Goal: Task Accomplishment & Management: Manage account settings

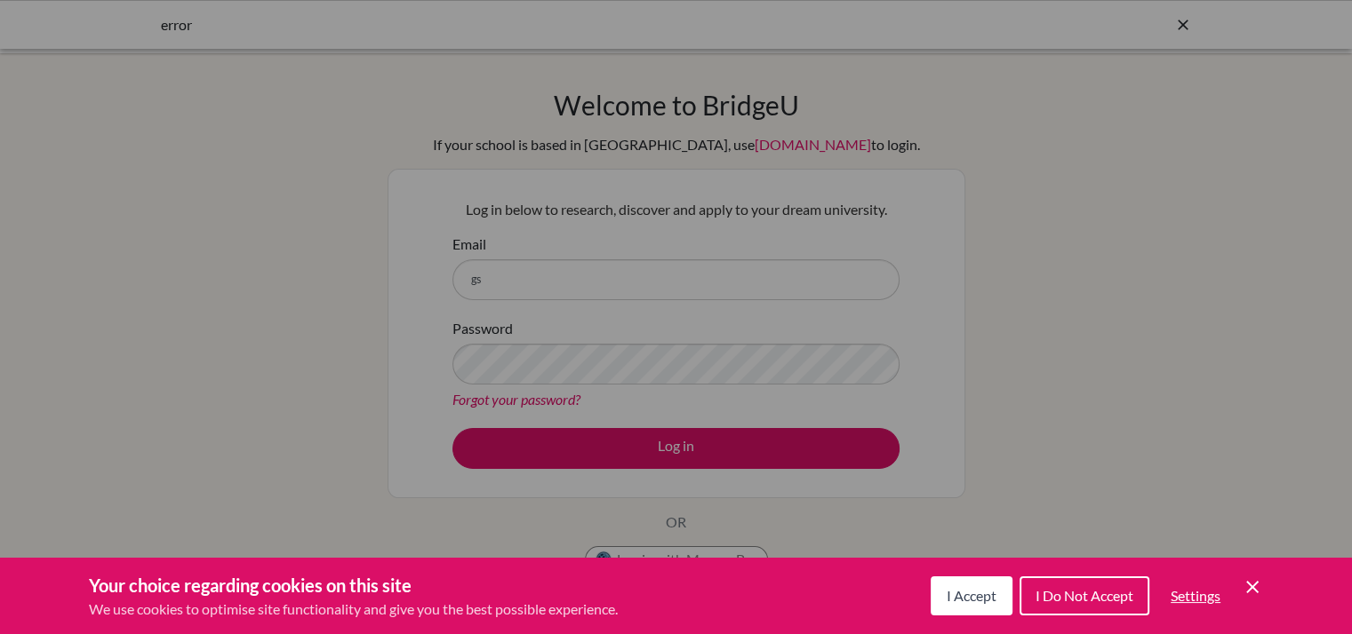
click at [1057, 602] on span "I Do Not Accept" at bounding box center [1084, 595] width 98 height 17
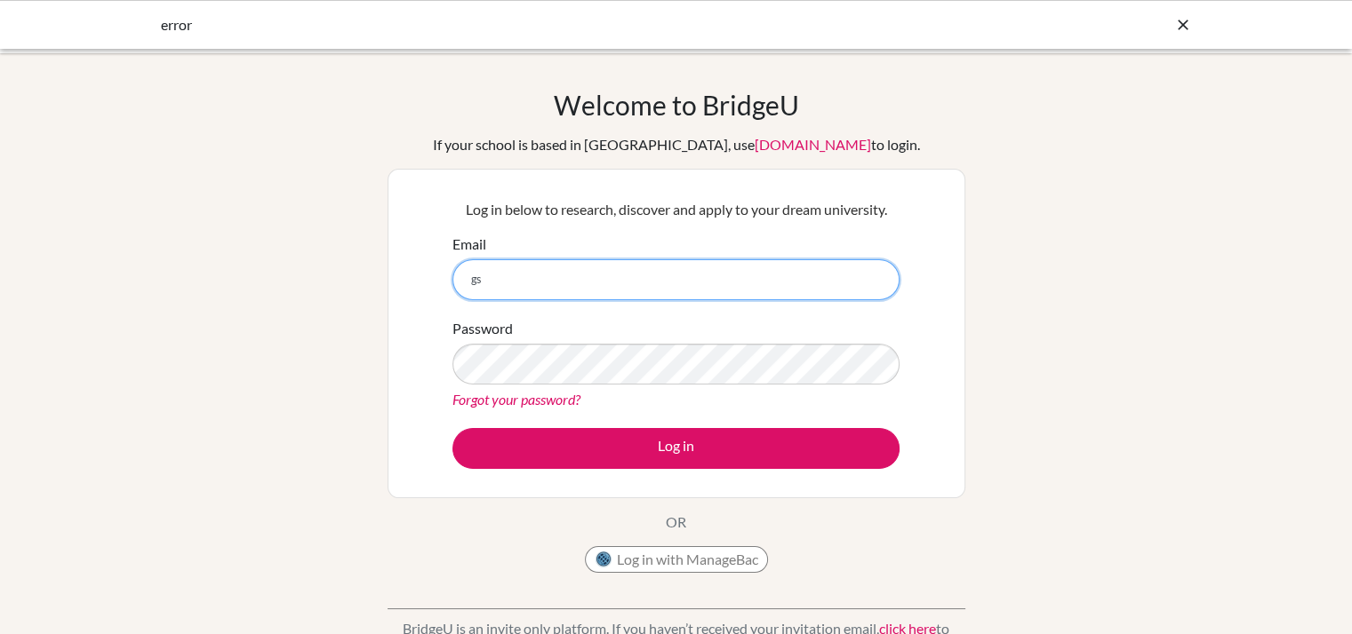
click at [745, 289] on input "gs" at bounding box center [675, 279] width 447 height 41
type input "[EMAIL_ADDRESS][DOMAIN_NAME]"
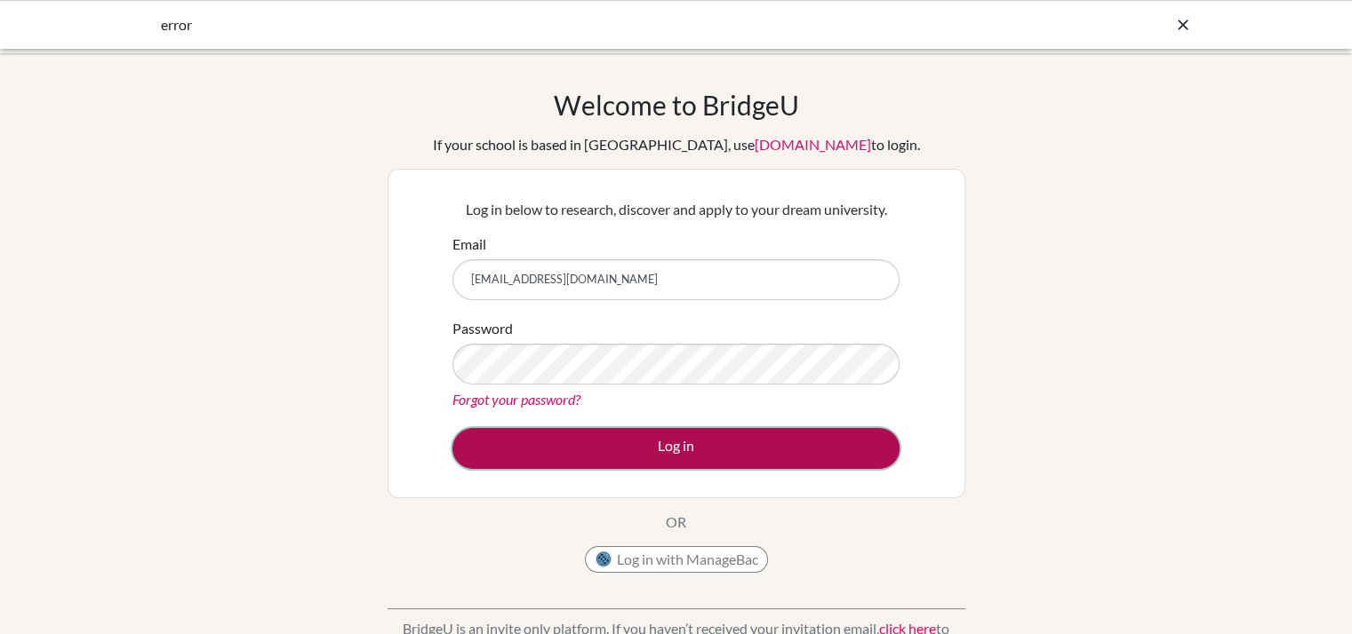
click at [651, 449] on button "Log in" at bounding box center [675, 448] width 447 height 41
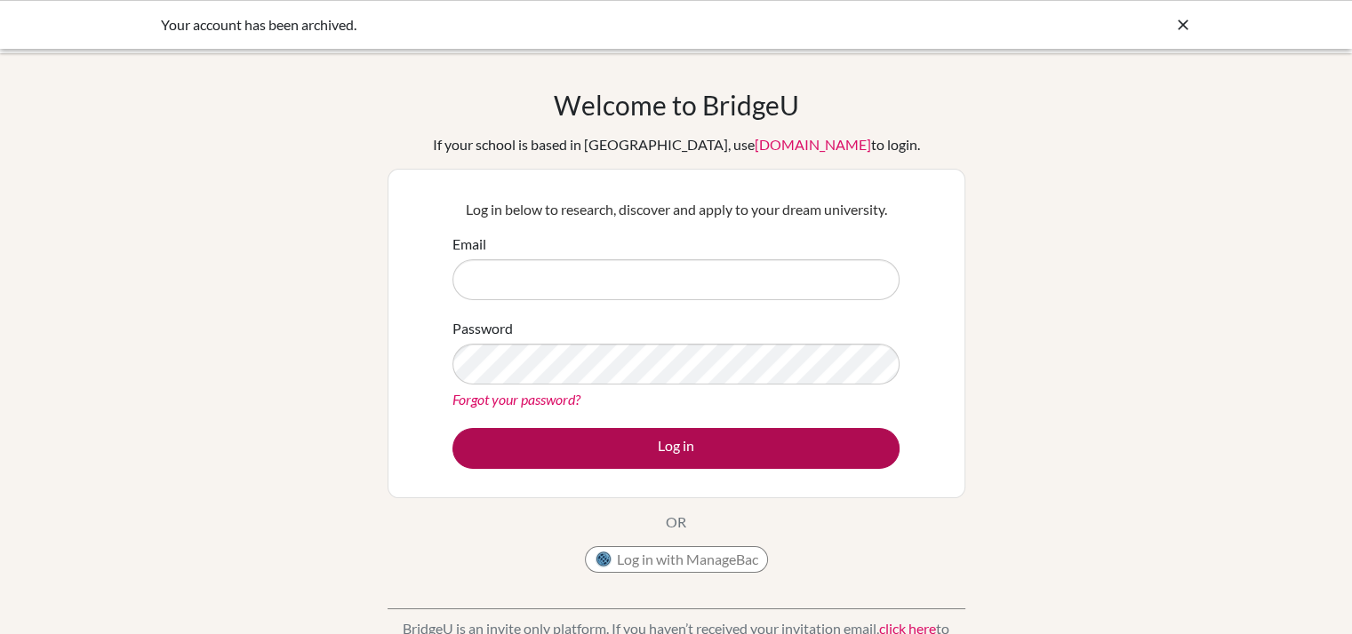
type input "[EMAIL_ADDRESS][DOMAIN_NAME]"
click at [648, 449] on button "Log in" at bounding box center [675, 448] width 447 height 41
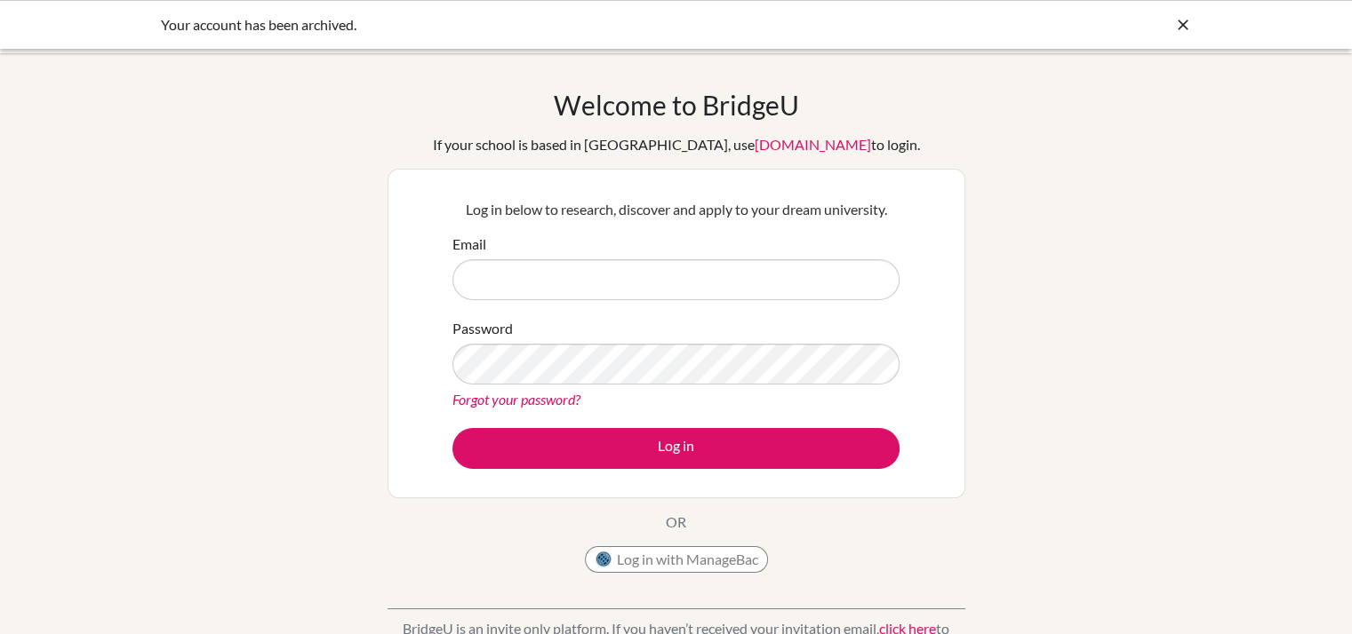
type input "[EMAIL_ADDRESS][DOMAIN_NAME]"
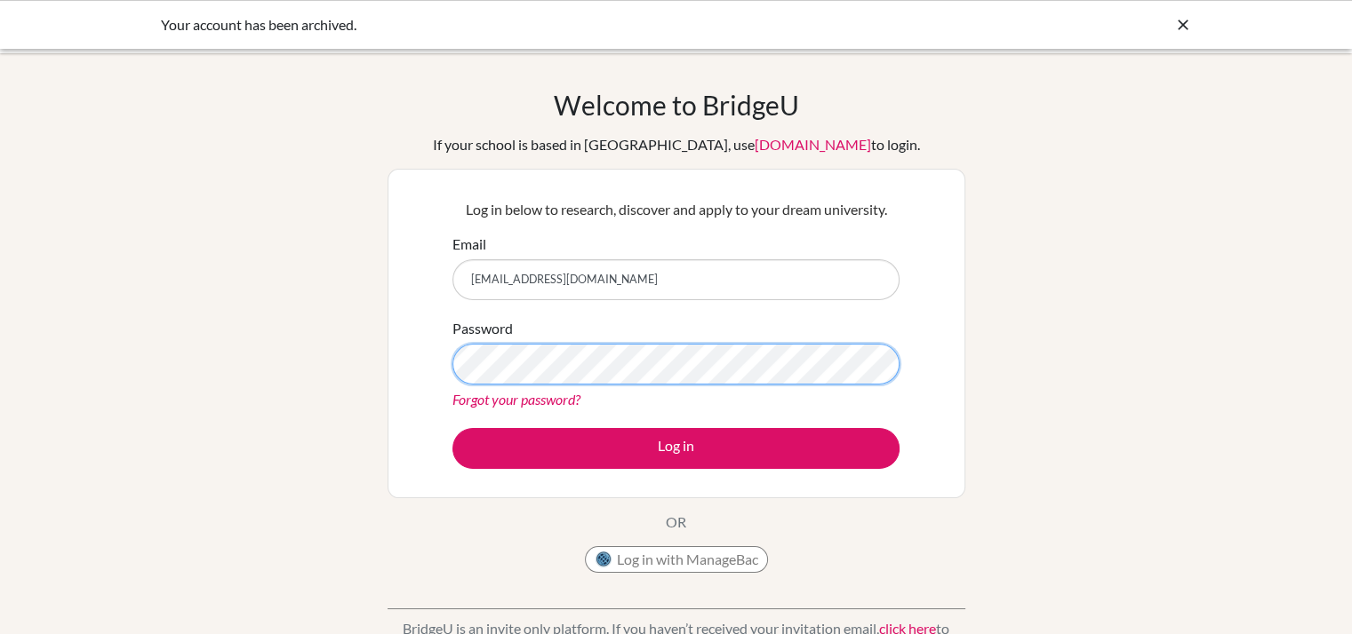
click at [452, 428] on button "Log in" at bounding box center [675, 448] width 447 height 41
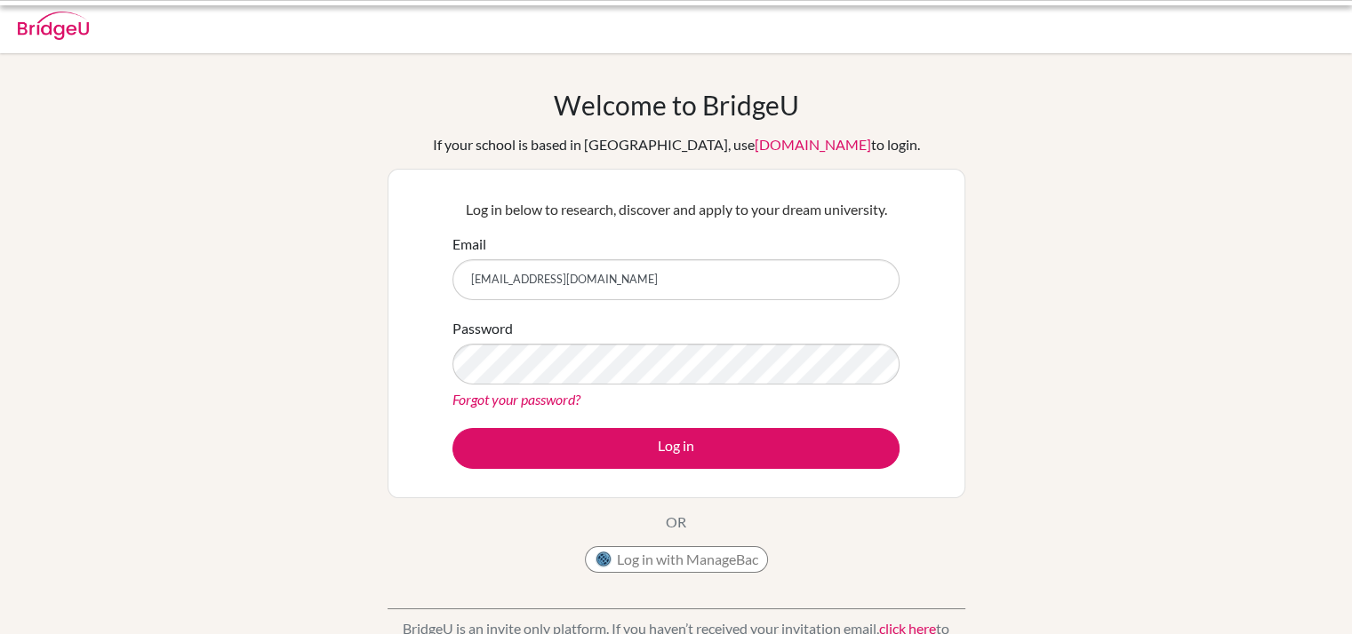
click at [956, 399] on div "Log in below to research, discover and apply to your dream university. Email [E…" at bounding box center [676, 334] width 578 height 330
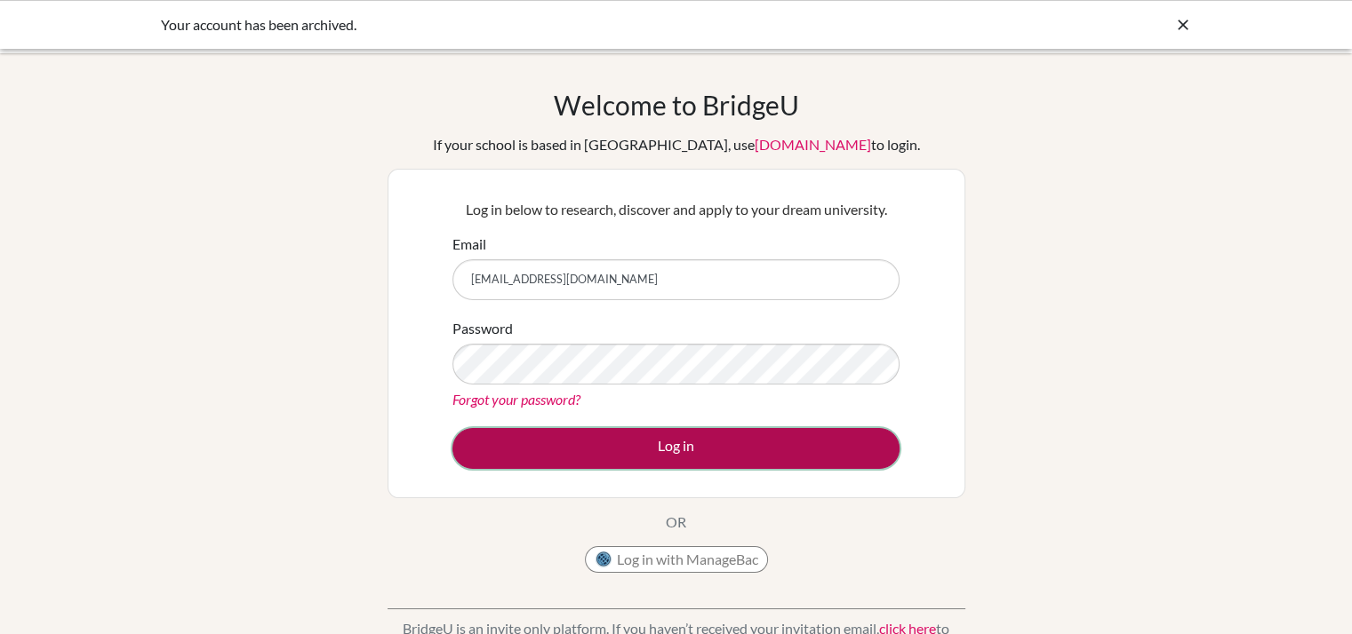
click at [731, 467] on button "Log in" at bounding box center [675, 448] width 447 height 41
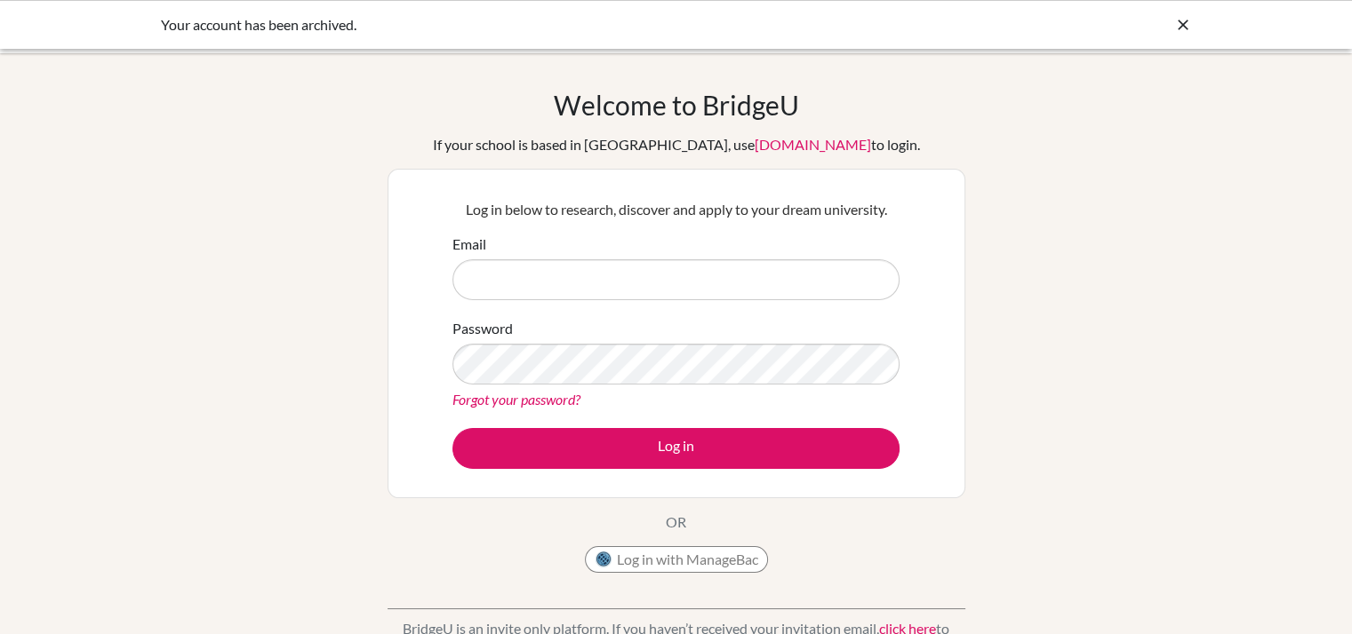
type input "[EMAIL_ADDRESS][DOMAIN_NAME]"
click at [690, 565] on button "Log in with ManageBac" at bounding box center [676, 560] width 183 height 27
